Goal: Transaction & Acquisition: Purchase product/service

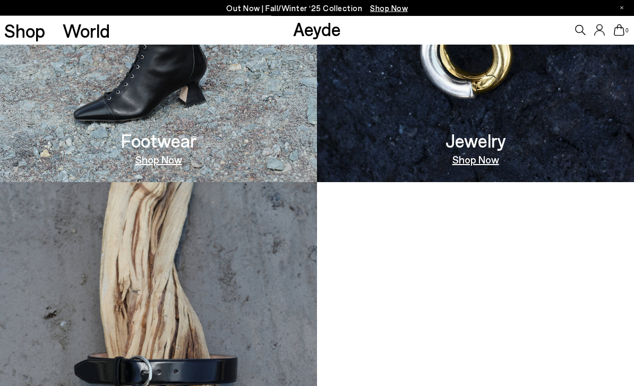
scroll to position [772, 0]
click at [147, 157] on link "Shop Now" at bounding box center [158, 159] width 47 height 11
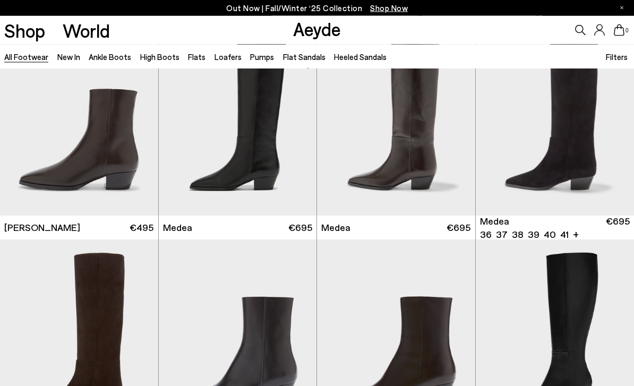
scroll to position [497, 0]
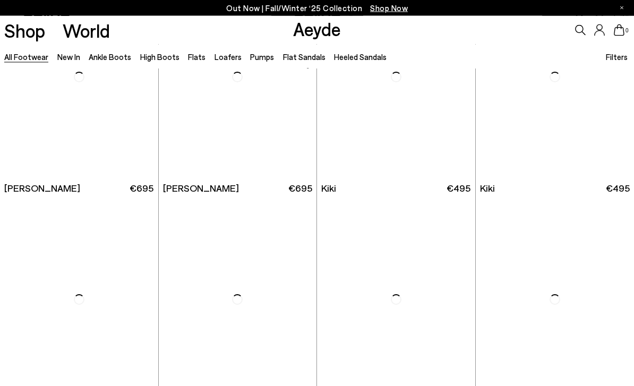
scroll to position [2775, 0]
